Goal: Task Accomplishment & Management: Manage account settings

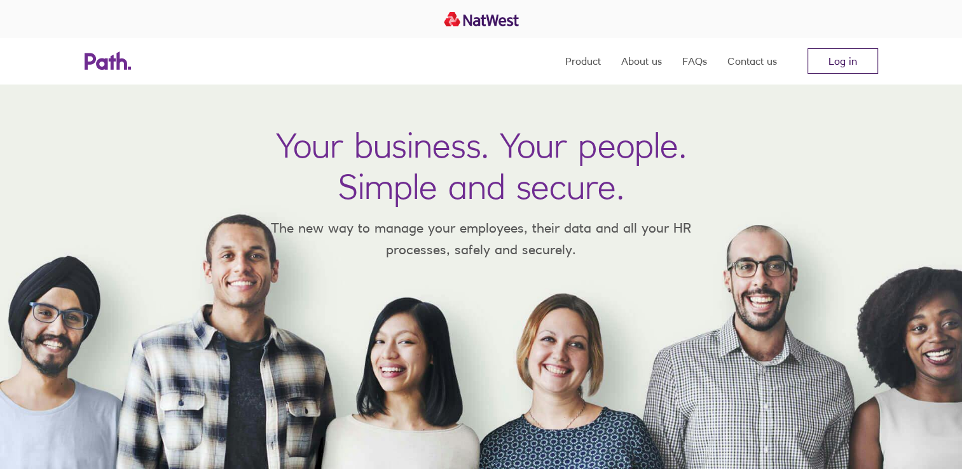
click at [836, 60] on link "Log in" at bounding box center [843, 60] width 71 height 25
click at [858, 64] on link "Log in" at bounding box center [843, 60] width 71 height 25
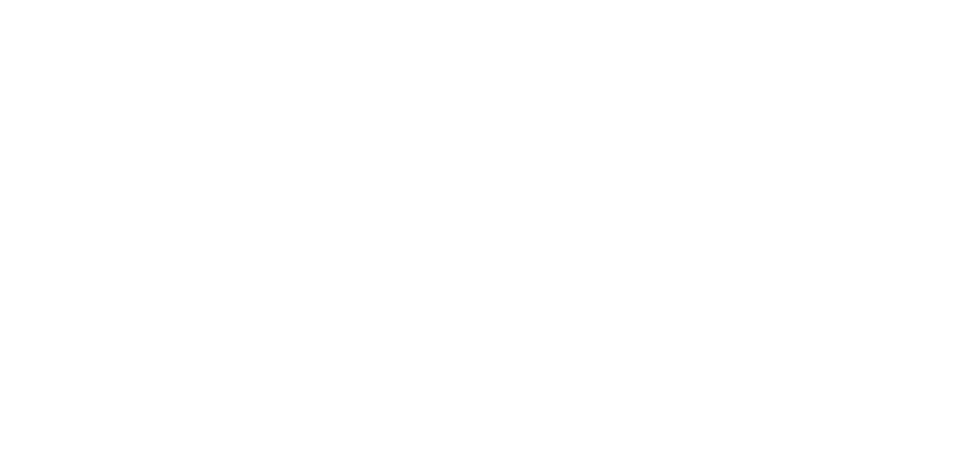
click at [341, 200] on div at bounding box center [486, 234] width 972 height 469
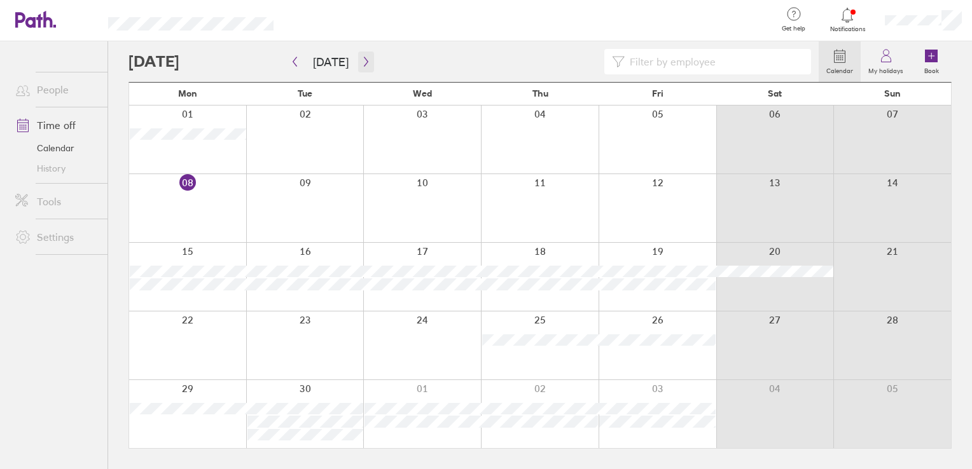
click at [358, 66] on button "button" at bounding box center [366, 62] width 16 height 21
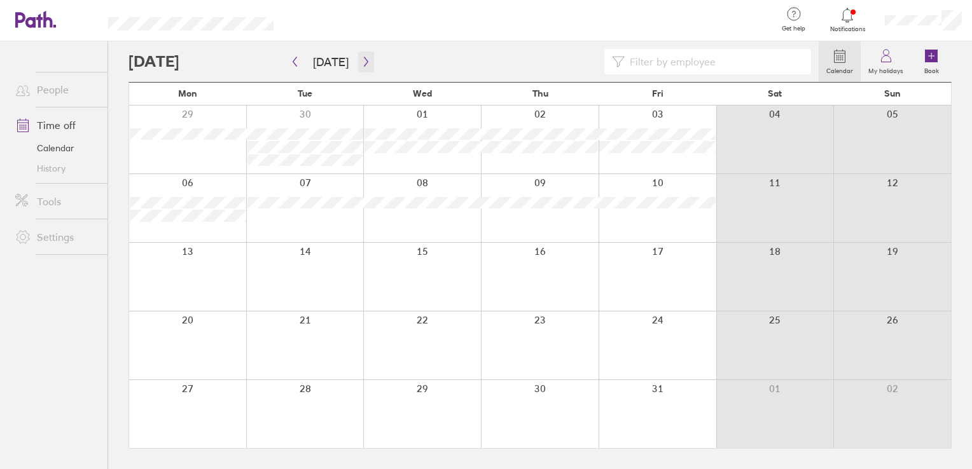
click at [364, 62] on icon "button" at bounding box center [366, 62] width 10 height 10
click at [362, 62] on icon "button" at bounding box center [366, 62] width 10 height 10
click at [181, 137] on div at bounding box center [187, 140] width 117 height 68
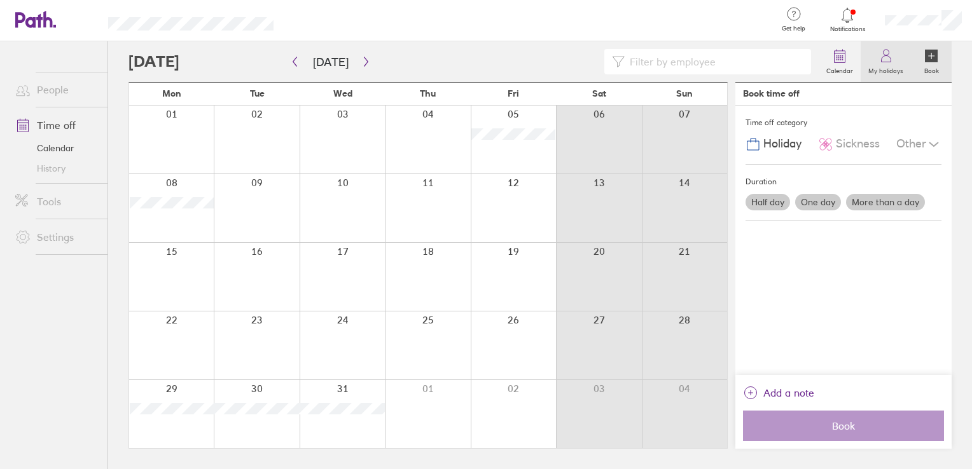
click at [890, 62] on icon at bounding box center [885, 55] width 15 height 15
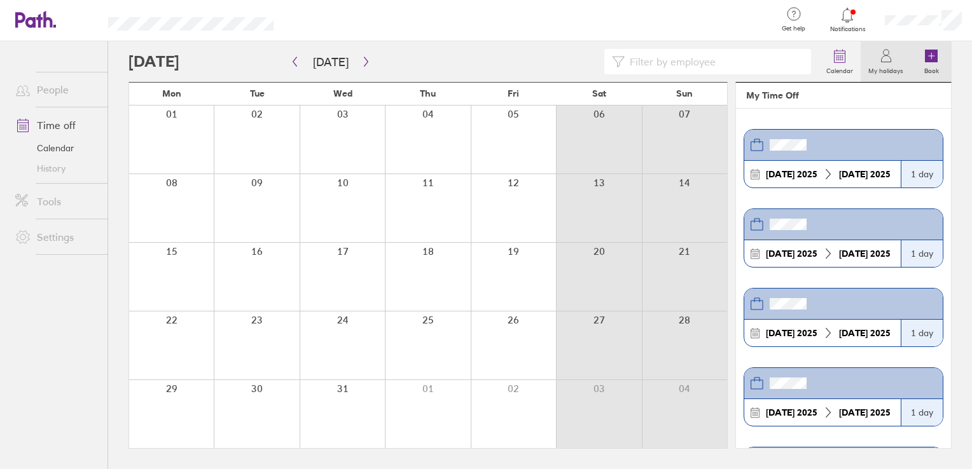
click at [928, 60] on icon at bounding box center [931, 56] width 13 height 13
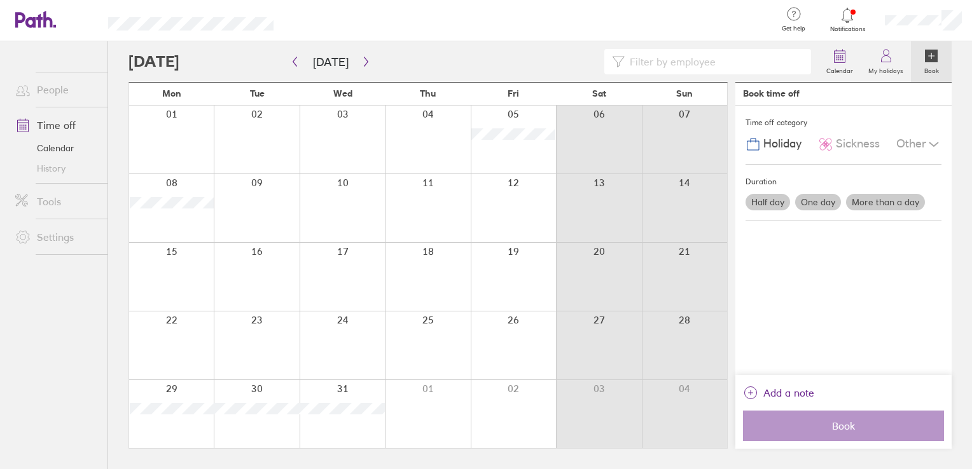
click at [862, 205] on label "More than a day" at bounding box center [885, 202] width 79 height 17
click at [0, 0] on input "More than a day" at bounding box center [0, 0] width 0 height 0
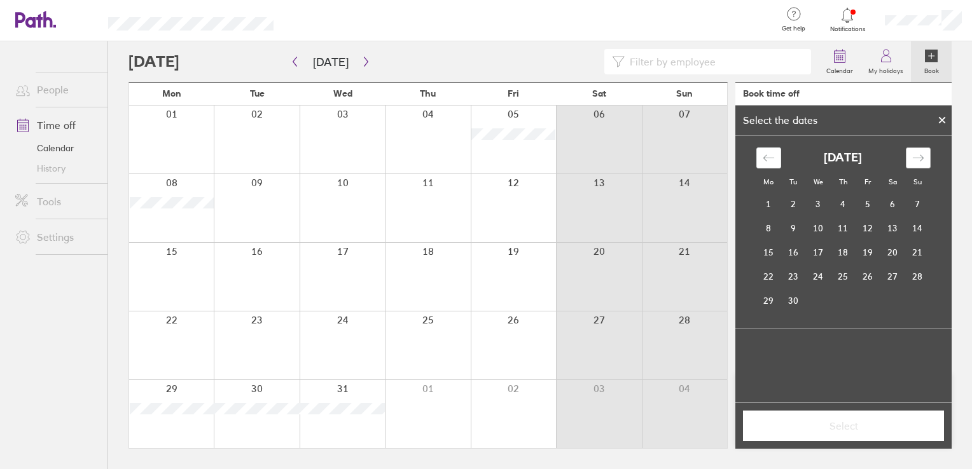
click at [913, 156] on icon "Move forward to switch to the next month." at bounding box center [918, 158] width 12 height 12
click at [768, 202] on td "1" at bounding box center [768, 205] width 25 height 24
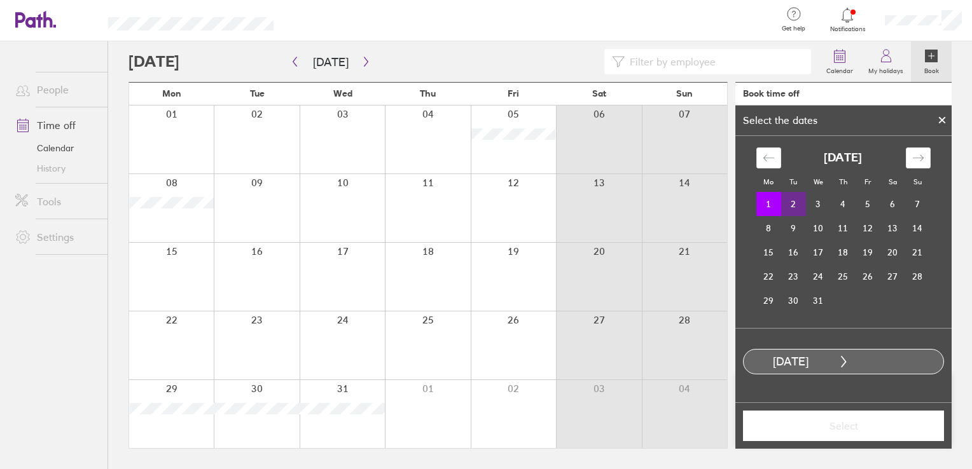
click at [794, 203] on td "2" at bounding box center [793, 204] width 25 height 24
click at [813, 207] on td "3" at bounding box center [818, 205] width 25 height 24
click at [841, 200] on td "4" at bounding box center [842, 204] width 25 height 24
click at [858, 200] on td "5" at bounding box center [867, 205] width 25 height 24
click at [771, 200] on td "1" at bounding box center [768, 205] width 25 height 24
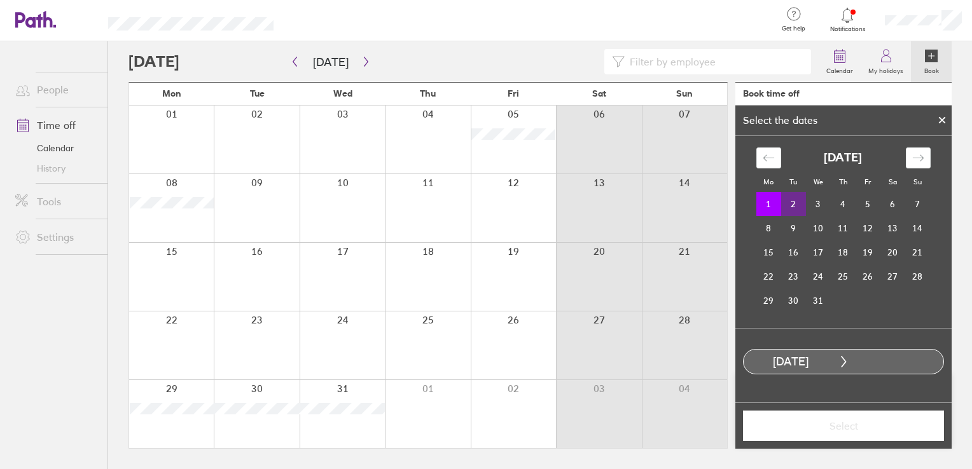
click at [789, 204] on td "2" at bounding box center [793, 204] width 25 height 24
click at [811, 206] on td "3" at bounding box center [818, 205] width 25 height 24
click at [847, 201] on td "4" at bounding box center [842, 205] width 25 height 24
click at [864, 203] on td "5" at bounding box center [867, 205] width 25 height 24
click at [773, 202] on td "1" at bounding box center [768, 205] width 25 height 24
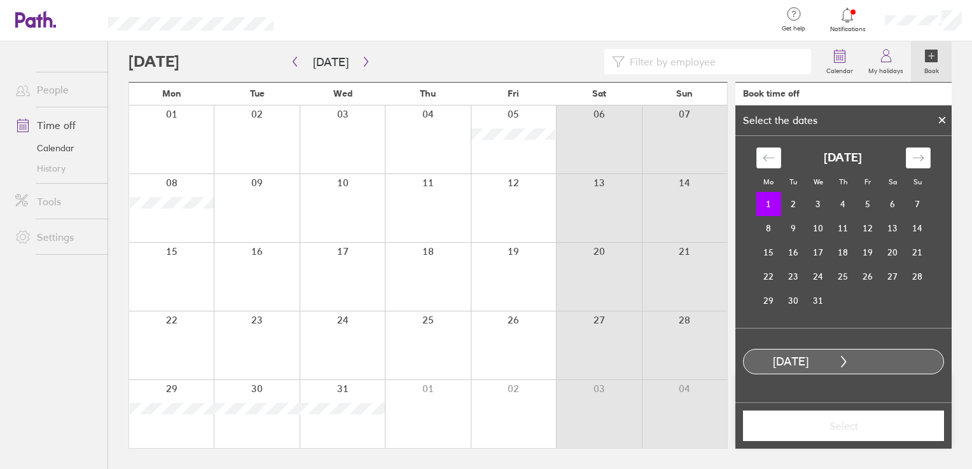
click at [843, 361] on icon at bounding box center [842, 361] width 11 height 11
drag, startPoint x: 843, startPoint y: 364, endPoint x: 857, endPoint y: 360, distance: 14.7
click at [844, 364] on icon at bounding box center [842, 361] width 11 height 11
click at [868, 201] on td "5" at bounding box center [867, 204] width 25 height 24
click at [850, 424] on span "Select" at bounding box center [843, 425] width 183 height 11
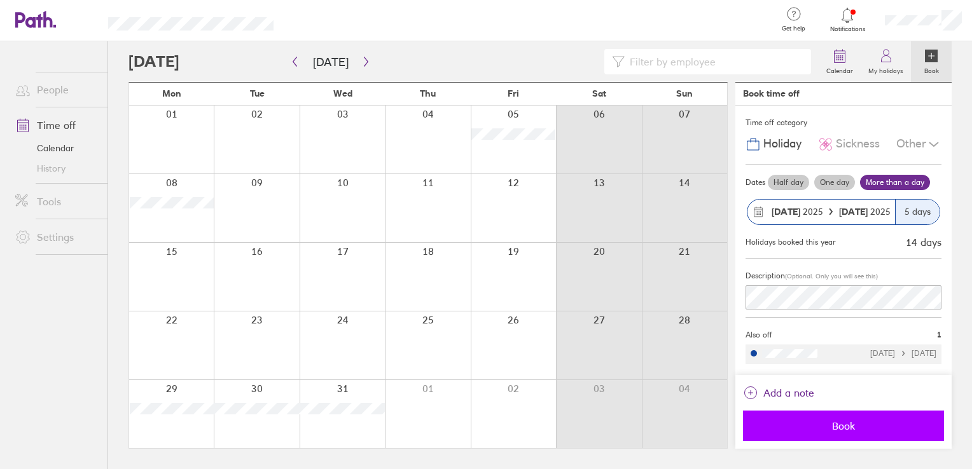
click at [853, 429] on span "Book" at bounding box center [843, 425] width 183 height 11
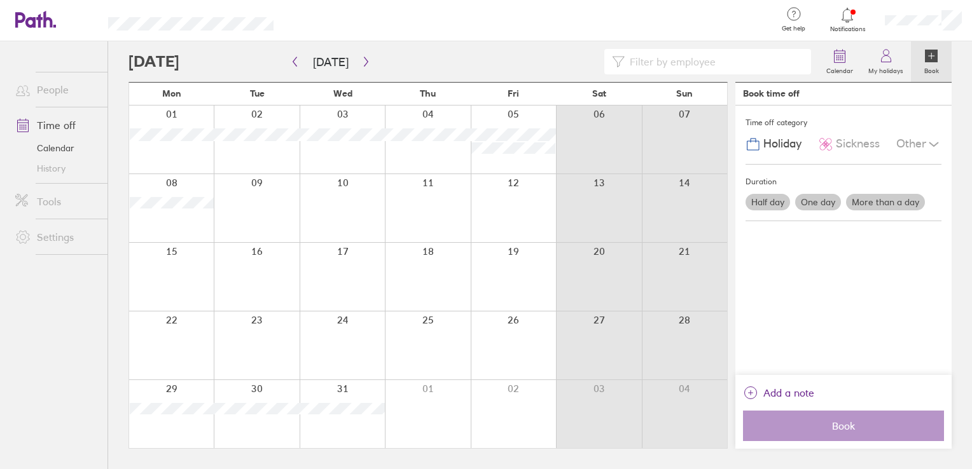
click at [521, 405] on div at bounding box center [513, 414] width 85 height 68
click at [170, 431] on div at bounding box center [171, 414] width 85 height 68
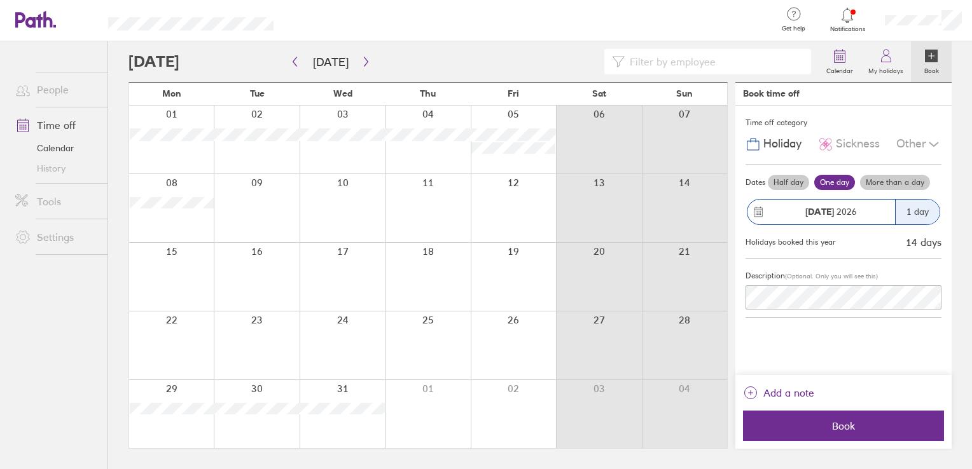
click at [190, 425] on div at bounding box center [171, 414] width 85 height 68
click at [833, 184] on label "One day" at bounding box center [834, 182] width 41 height 15
click at [0, 0] on input "One day" at bounding box center [0, 0] width 0 height 0
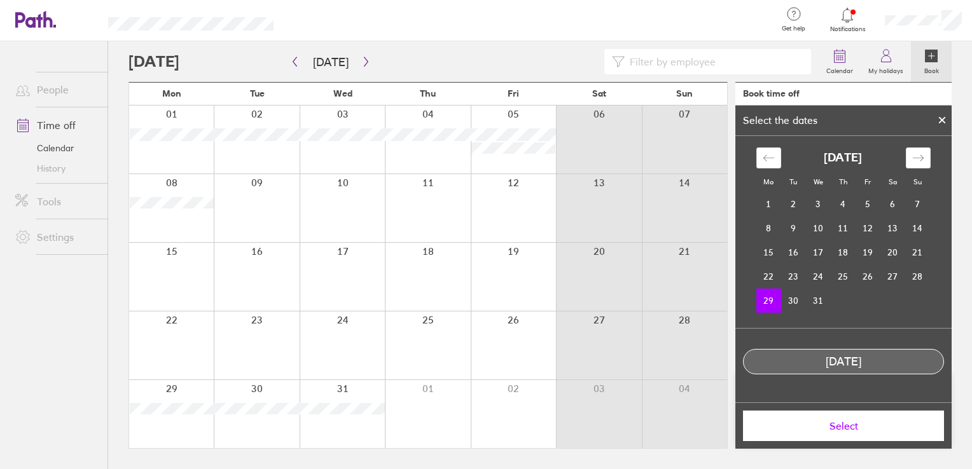
click at [768, 298] on td "29" at bounding box center [768, 301] width 25 height 24
